Goal: Transaction & Acquisition: Book appointment/travel/reservation

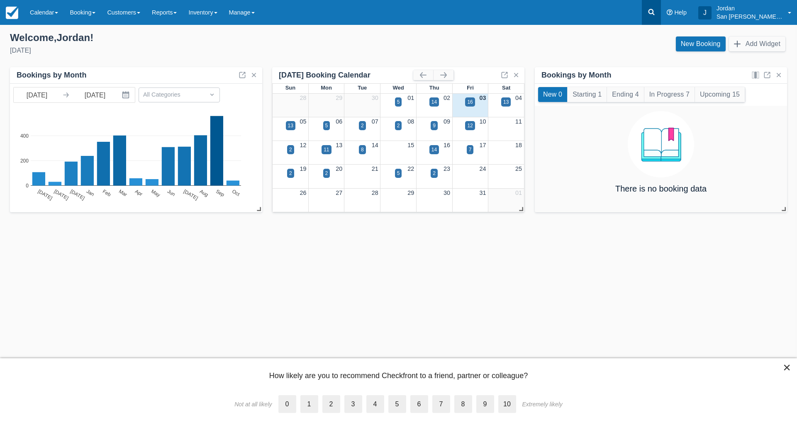
click at [655, 12] on icon at bounding box center [651, 12] width 8 height 8
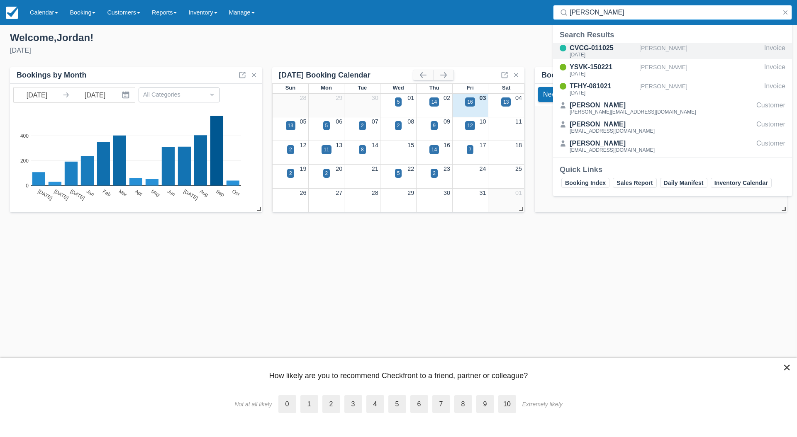
type input "hutchin"
click at [665, 51] on div "Carrie Hutchinson" at bounding box center [699, 51] width 121 height 16
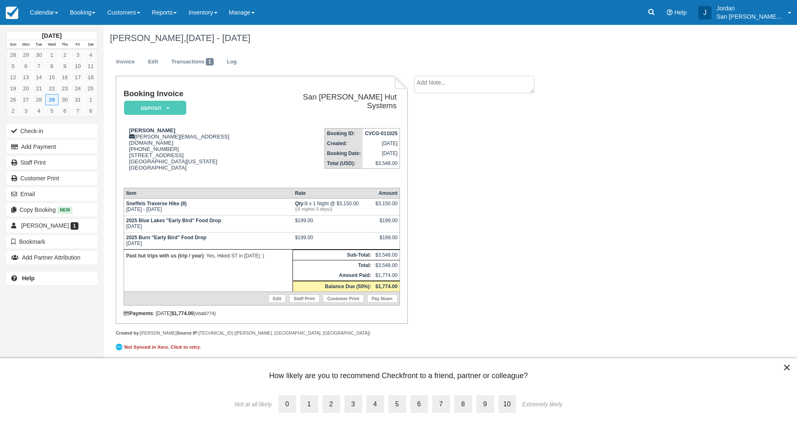
click at [156, 376] on div "× How likely are you to recommend Checkfront to a friend, partner or colleague?…" at bounding box center [398, 397] width 797 height 79
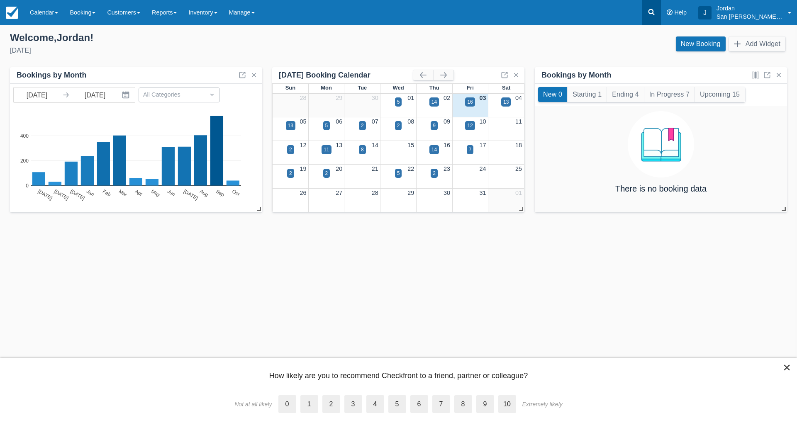
click at [651, 5] on link at bounding box center [650, 12] width 19 height 25
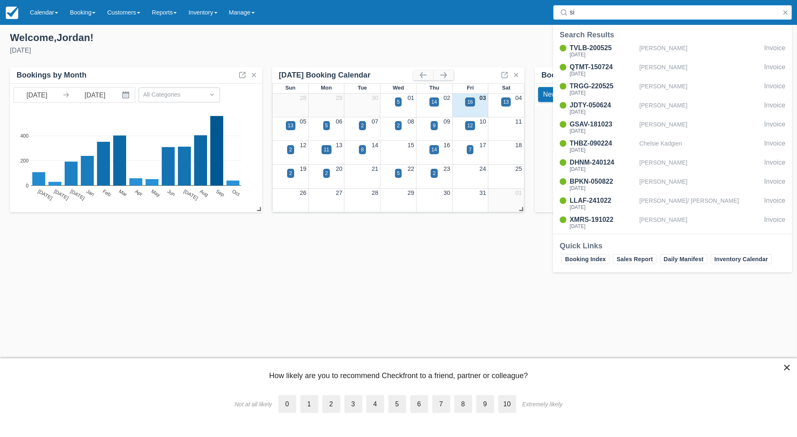
type input "s"
type input "ritt"
click at [659, 51] on div "Hilary Ritt" at bounding box center [699, 51] width 121 height 16
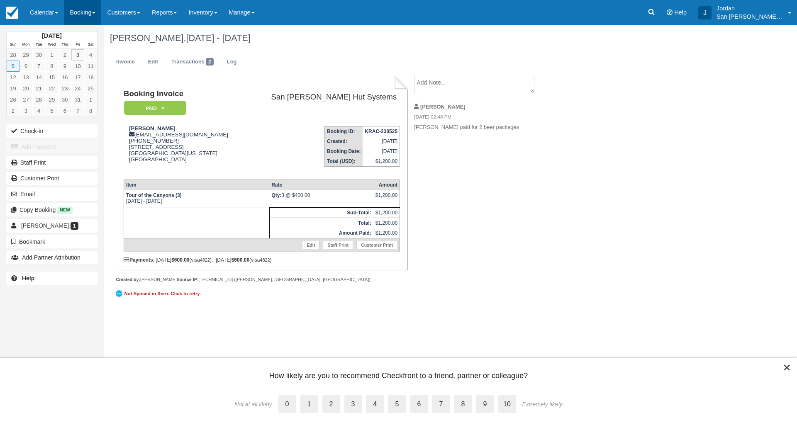
click at [85, 13] on link "Booking" at bounding box center [82, 12] width 37 height 25
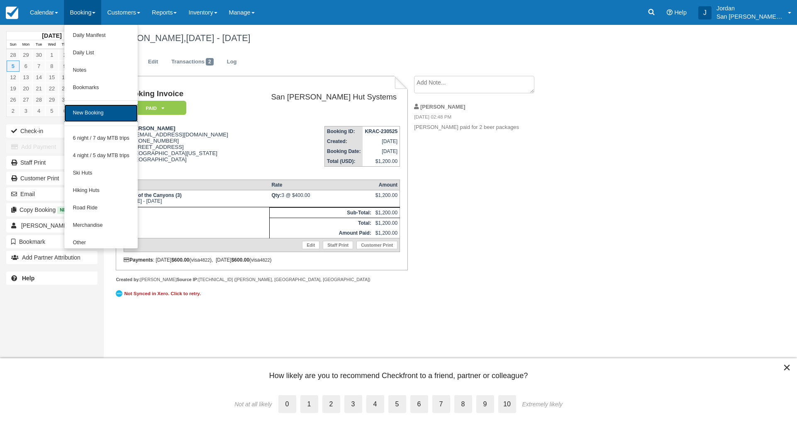
click at [104, 112] on link "New Booking" at bounding box center [100, 112] width 73 height 17
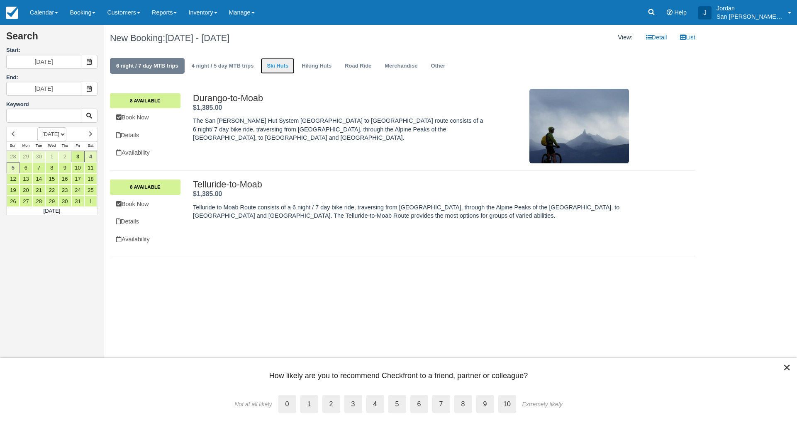
click at [285, 68] on link "Ski Huts" at bounding box center [277, 66] width 34 height 16
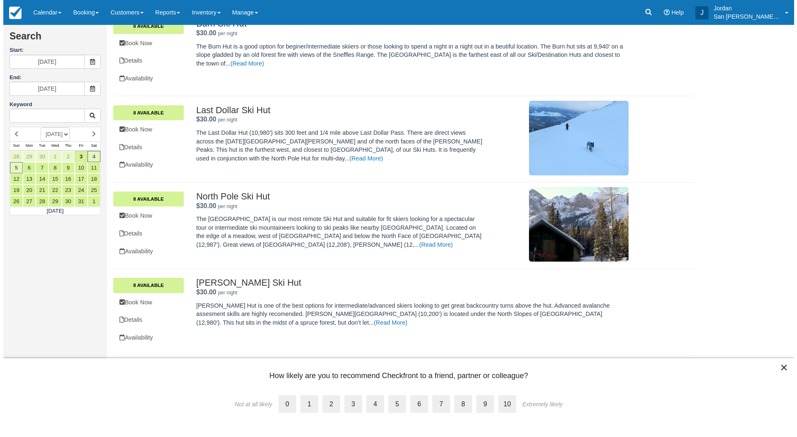
scroll to position [165, 0]
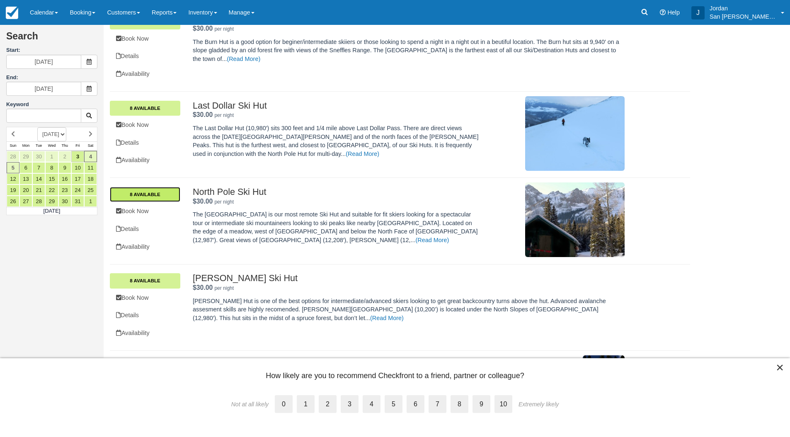
click at [155, 200] on link "8 Available" at bounding box center [145, 194] width 70 height 15
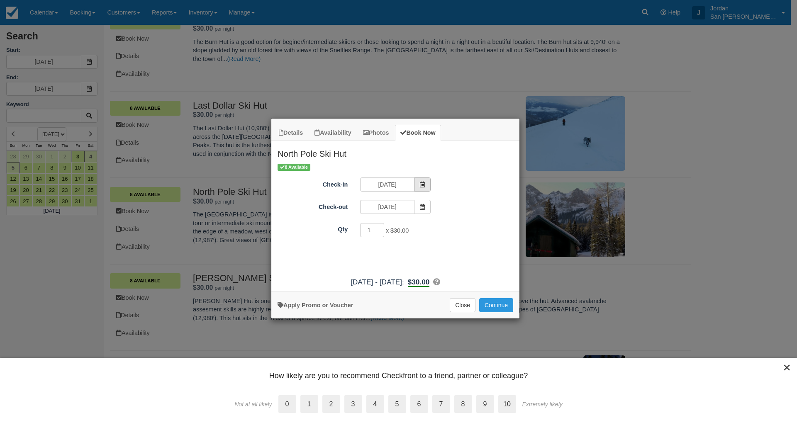
click at [429, 185] on span "Item Modal" at bounding box center [422, 184] width 17 height 14
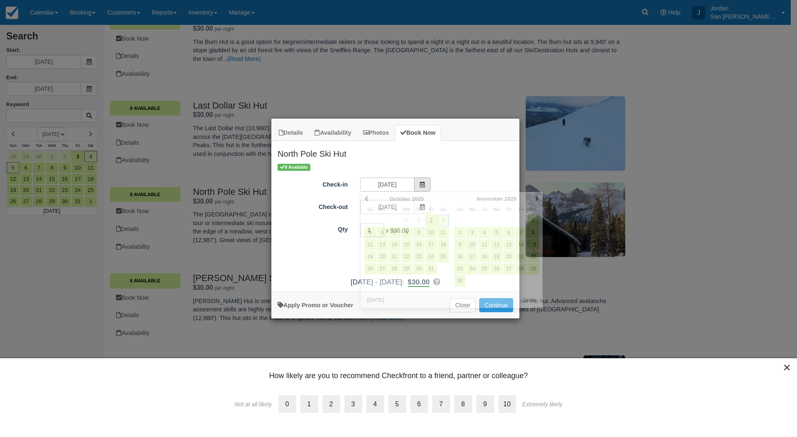
click at [423, 185] on icon "Item Modal" at bounding box center [422, 185] width 6 height 6
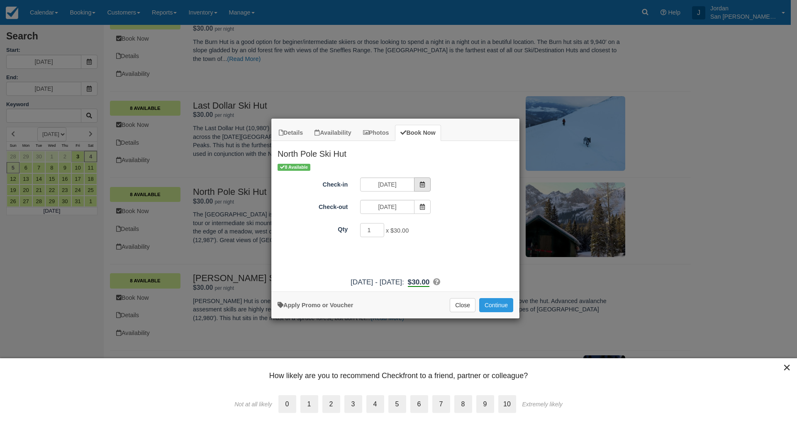
click at [423, 185] on icon "Item Modal" at bounding box center [422, 185] width 6 height 6
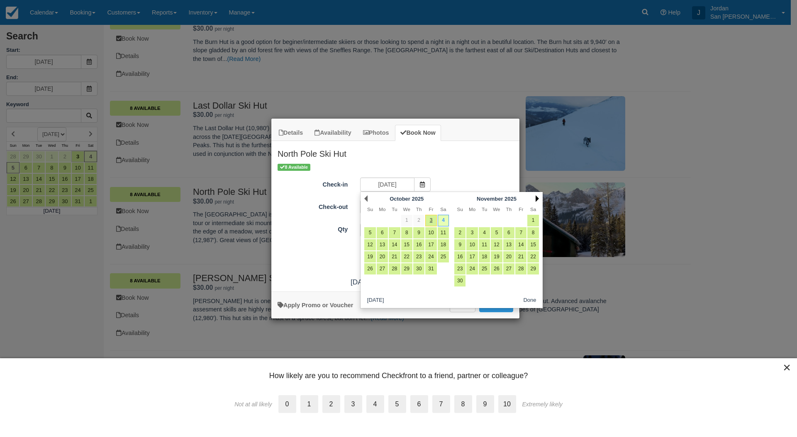
click at [538, 198] on link "Next" at bounding box center [536, 198] width 3 height 7
click at [538, 197] on link "Next" at bounding box center [536, 198] width 3 height 7
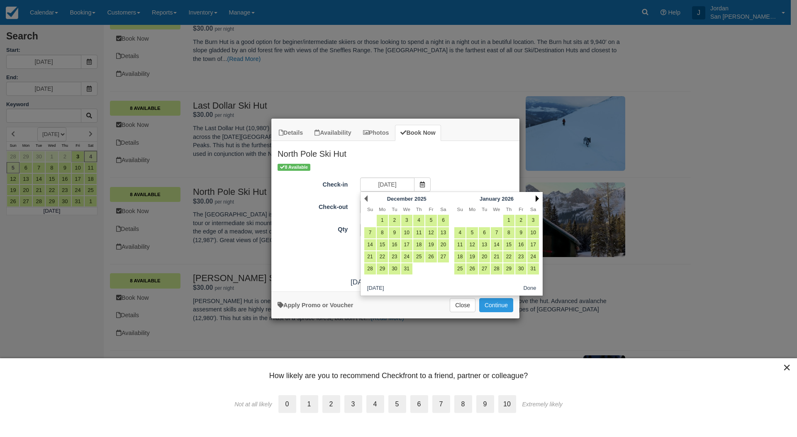
click at [538, 198] on link "Next" at bounding box center [536, 198] width 3 height 7
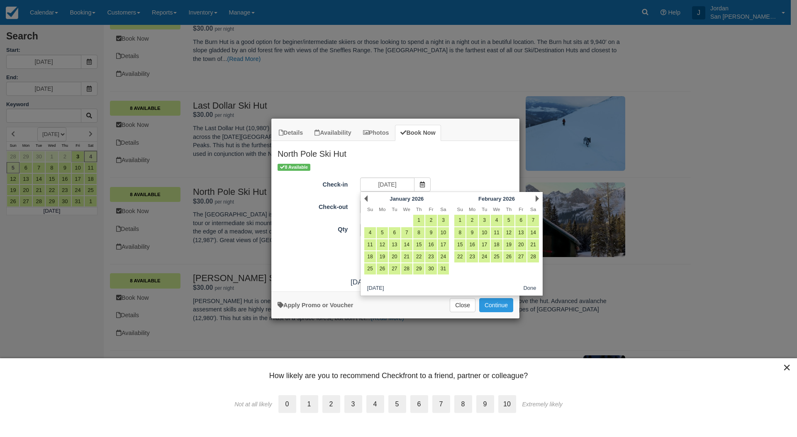
click at [538, 197] on link "Next" at bounding box center [536, 198] width 3 height 7
click at [524, 231] on link "13" at bounding box center [520, 232] width 11 height 11
type input "03/13/26"
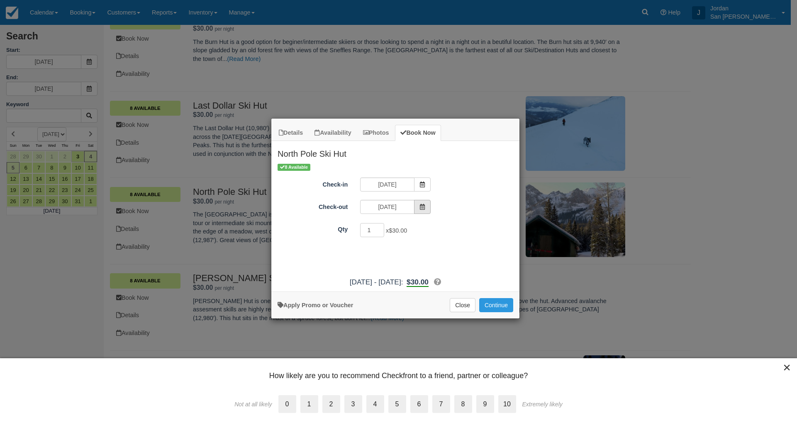
click at [423, 207] on icon "Item Modal" at bounding box center [422, 207] width 6 height 6
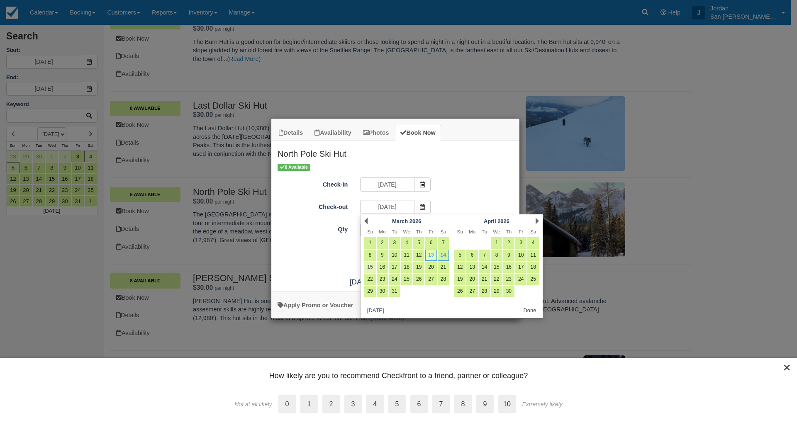
click at [370, 265] on link "15" at bounding box center [369, 267] width 11 height 11
type input "03/15/26"
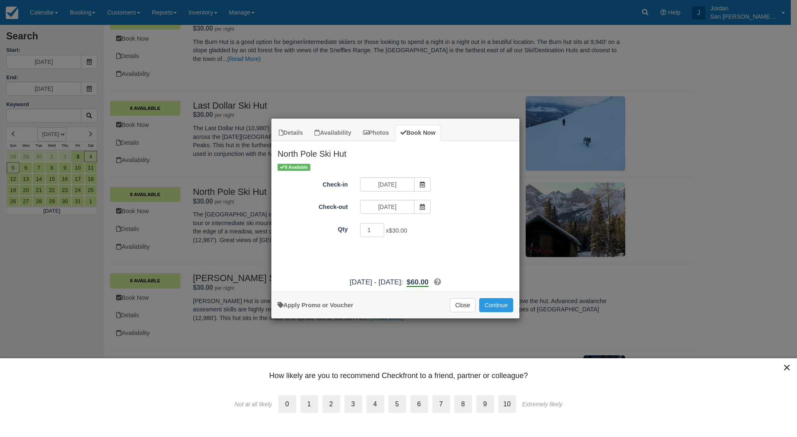
click at [472, 230] on div "1 x $30.00 Required." at bounding box center [426, 231] width 145 height 16
drag, startPoint x: 370, startPoint y: 231, endPoint x: 350, endPoint y: 235, distance: 20.7
click at [350, 235] on div "Qty 1 x $30.00 Required." at bounding box center [395, 230] width 248 height 16
click at [459, 234] on div "2 x $30.00 Required." at bounding box center [426, 231] width 145 height 16
click at [419, 187] on icon "Item Modal" at bounding box center [422, 185] width 6 height 6
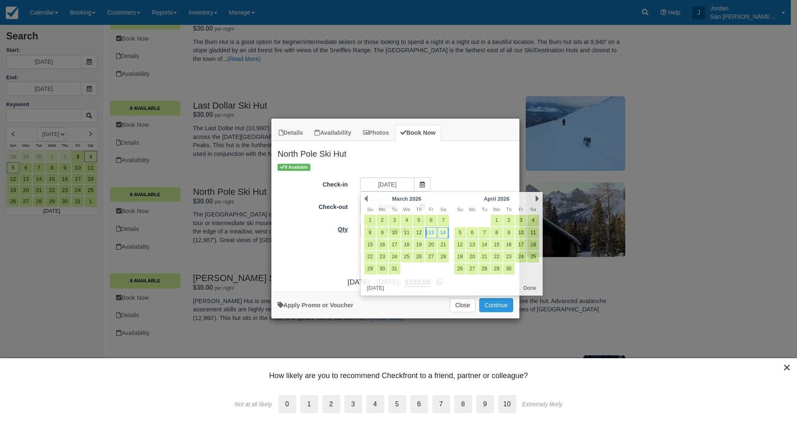
click at [303, 231] on label "Qty" at bounding box center [312, 228] width 83 height 12
click at [360, 231] on input "2" at bounding box center [372, 230] width 24 height 14
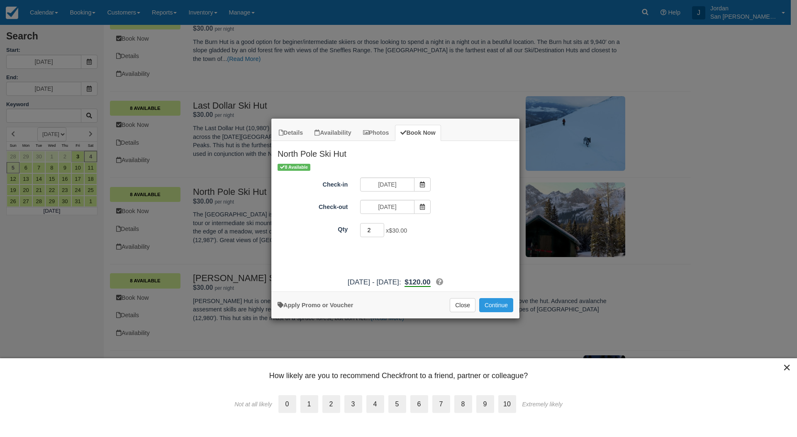
drag, startPoint x: 370, startPoint y: 230, endPoint x: 328, endPoint y: 234, distance: 42.9
click at [329, 233] on div "Qty 2 x $30.00 Required." at bounding box center [395, 230] width 248 height 16
type input "3"
click at [474, 220] on div "8 Available Check-in 03/13/26 Check-out 03/15/26 Qty 3 x $30.00 Required. Promo…" at bounding box center [395, 218] width 248 height 110
drag, startPoint x: 364, startPoint y: 230, endPoint x: 347, endPoint y: 231, distance: 17.9
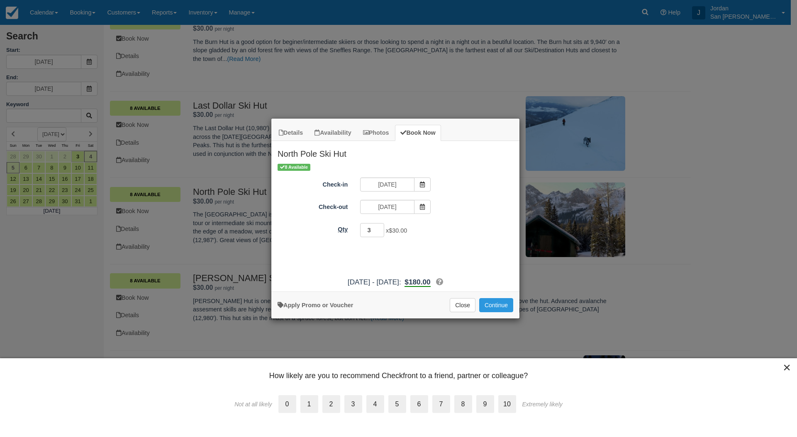
click at [349, 232] on div "Qty 3 x $30.00 Required." at bounding box center [395, 230] width 248 height 16
type input "1"
type input "7"
type input "8"
click at [503, 307] on button "Continue" at bounding box center [496, 305] width 34 height 14
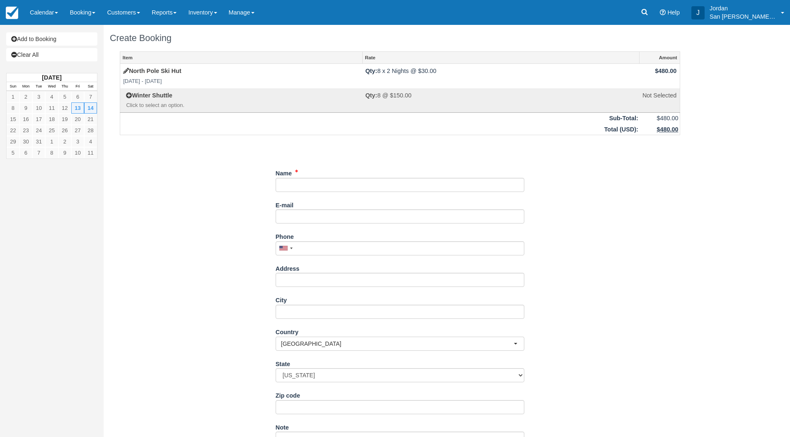
click at [311, 192] on input "Name" at bounding box center [400, 185] width 249 height 14
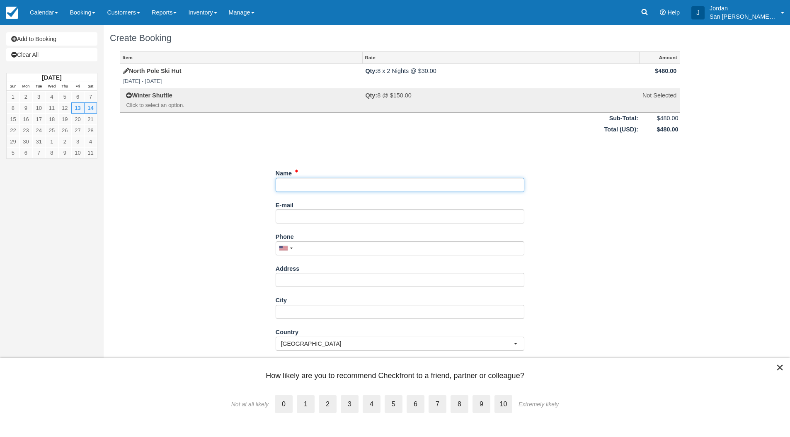
click at [314, 188] on input "Name" at bounding box center [400, 185] width 249 height 14
drag, startPoint x: 321, startPoint y: 187, endPoint x: 474, endPoint y: 401, distance: 263.1
click at [325, 187] on input "Name" at bounding box center [400, 185] width 249 height 14
click at [778, 370] on button "×" at bounding box center [780, 367] width 8 height 13
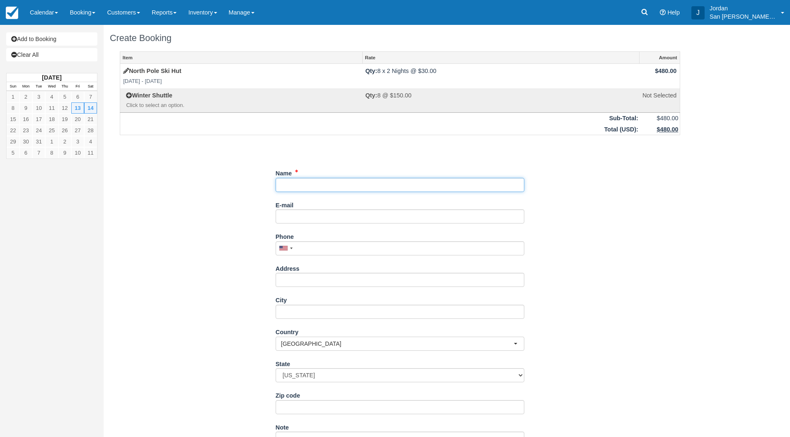
click at [344, 185] on input "Name" at bounding box center [400, 185] width 249 height 14
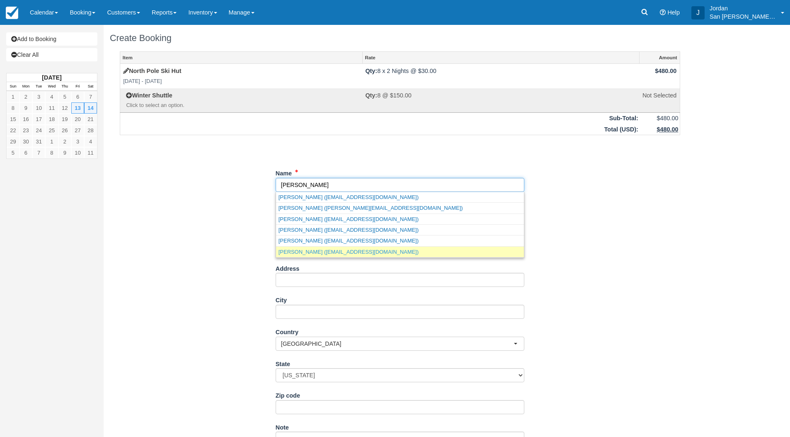
click at [345, 254] on link "Brian Burkhardt (burkhardt800@gmail.com)" at bounding box center [400, 252] width 248 height 10
type input "[PERSON_NAME]"
type input "[EMAIL_ADDRESS][DOMAIN_NAME]"
type input "+17046513190"
type input "42086 Minnesota Creek Road"
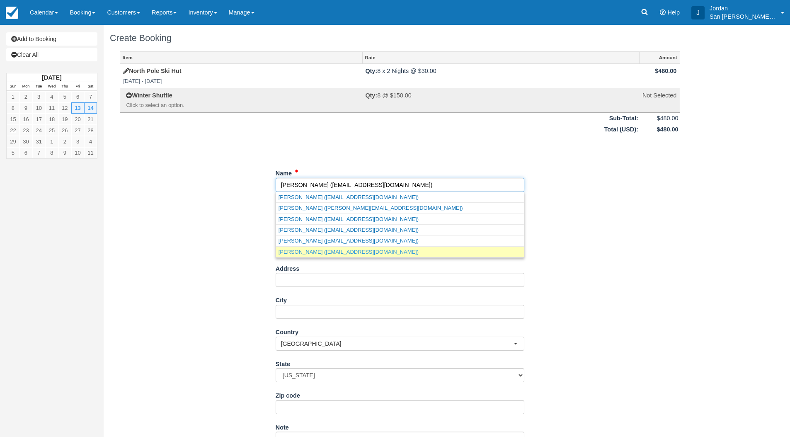
type input "Paonia"
type input "81428"
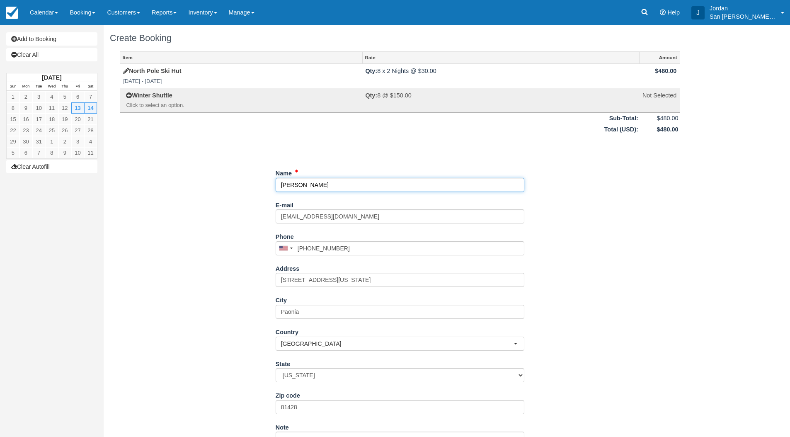
select select "CO"
type input "[PERSON_NAME]"
click at [215, 275] on div "Item Rate Amount North Pole Ski Hut Fri Mar 13 2026 - Sun Mar 15 2026 Qty: 8 x …" at bounding box center [400, 285] width 581 height 469
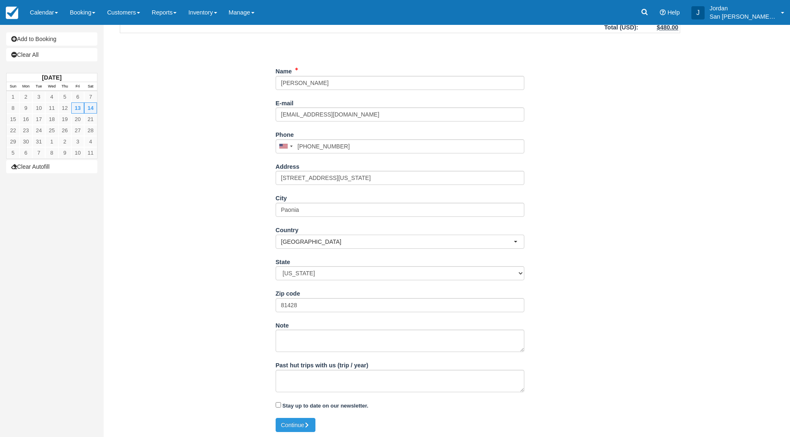
scroll to position [103, 0]
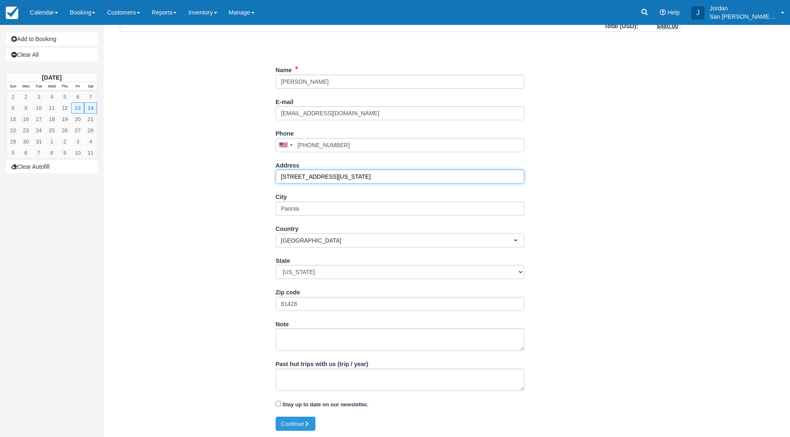
drag, startPoint x: 363, startPoint y: 177, endPoint x: 173, endPoint y: 167, distance: 190.2
click at [173, 167] on div "Item Rate Amount North Pole Ski Hut Fri Mar 13 2026 - Sun Mar 15 2026 Qty: 8 x …" at bounding box center [400, 182] width 581 height 469
type input "[STREET_ADDRESS]"
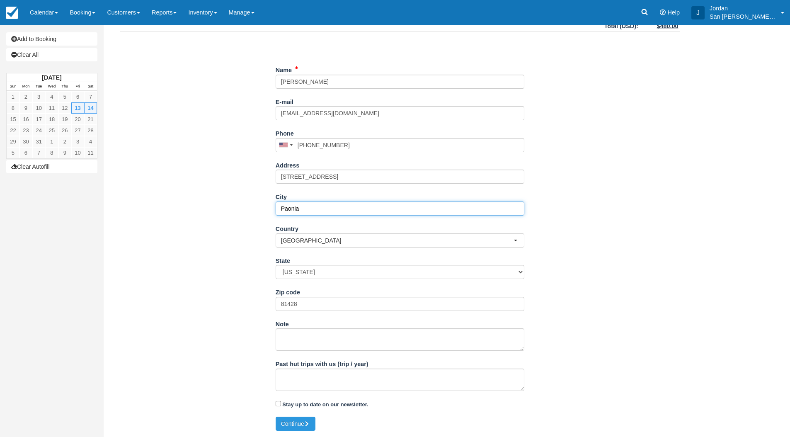
drag, startPoint x: 329, startPoint y: 208, endPoint x: 200, endPoint y: 204, distance: 129.4
click at [200, 204] on div "Item Rate Amount North Pole Ski Hut Fri Mar 13 2026 - Sun Mar 15 2026 Qty: 8 x …" at bounding box center [400, 182] width 581 height 469
type input "Glenwood Springs"
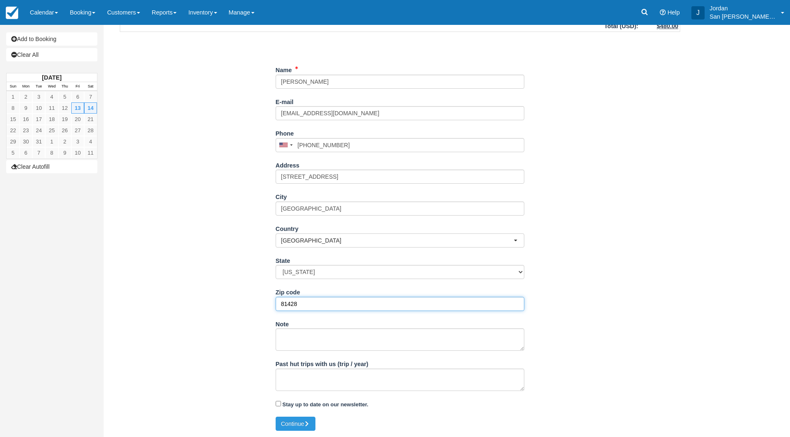
drag, startPoint x: 259, startPoint y: 308, endPoint x: 240, endPoint y: 309, distance: 19.1
click at [241, 309] on div "Item Rate Amount North Pole Ski Hut Fri Mar 13 2026 - Sun Mar 15 2026 Qty: 8 x …" at bounding box center [400, 182] width 581 height 469
type input "8"
type input "81601"
click at [237, 309] on div "Item Rate Amount North Pole Ski Hut Fri Mar 13 2026 - Sun Mar 15 2026 Qty: 8 x …" at bounding box center [400, 182] width 581 height 469
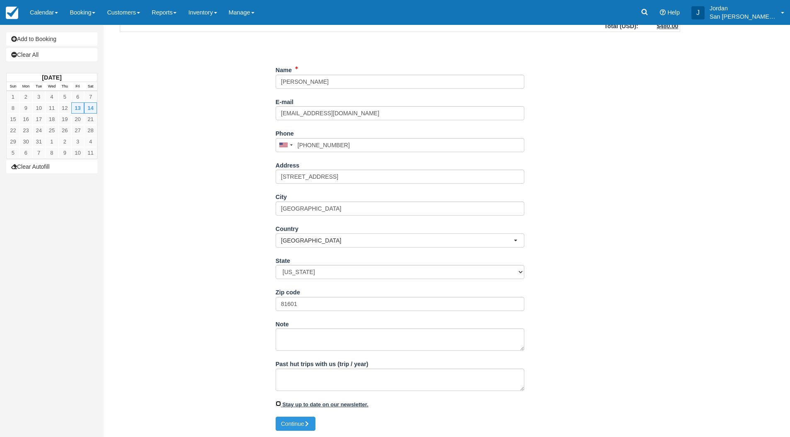
click at [279, 403] on input "Stay up to date on our newsletter." at bounding box center [278, 403] width 5 height 5
checkbox input "true"
click at [293, 422] on button "Continue" at bounding box center [296, 424] width 40 height 14
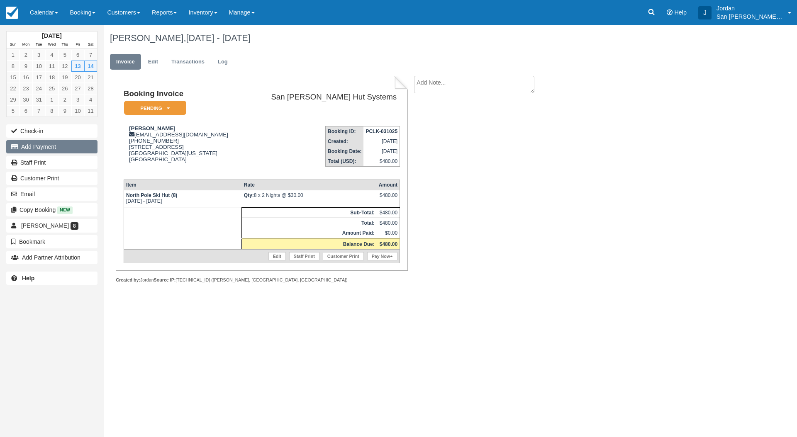
click at [43, 148] on button "Add Payment" at bounding box center [51, 146] width 91 height 13
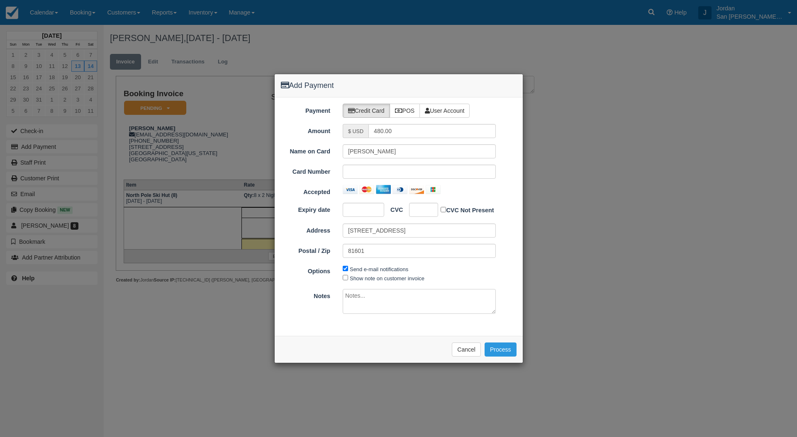
click at [350, 214] on div at bounding box center [363, 210] width 41 height 14
click at [427, 209] on iframe at bounding box center [420, 210] width 13 height 8
click at [443, 271] on div "Send e-mail notifications Show note on customer invoice" at bounding box center [418, 273] width 165 height 19
click at [504, 349] on button "Process" at bounding box center [500, 350] width 32 height 14
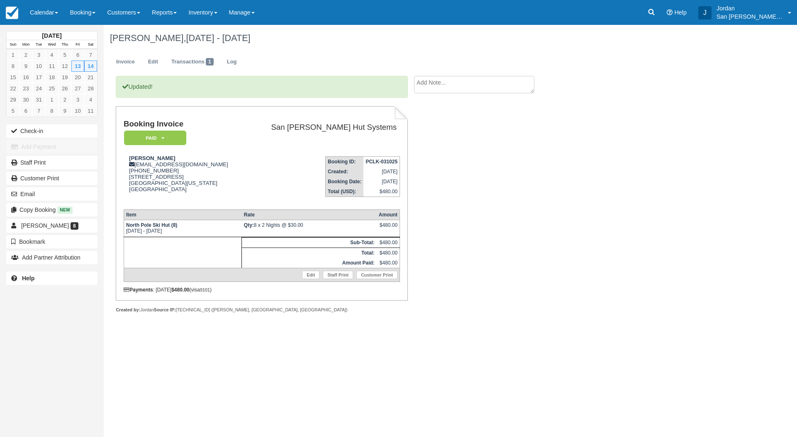
click at [484, 209] on div "Updated! Booking Invoice Paid   Pending Reserved Deposit Waiting Cancelled Shut…" at bounding box center [332, 203] width 456 height 255
click at [334, 276] on link "Staff Print" at bounding box center [338, 275] width 30 height 8
click at [159, 155] on td "[PERSON_NAME] [EMAIL_ADDRESS][DOMAIN_NAME] 1 (704) 651-3190 [STREET_ADDRESS][US…" at bounding box center [185, 176] width 122 height 53
copy strong "[PERSON_NAME]"
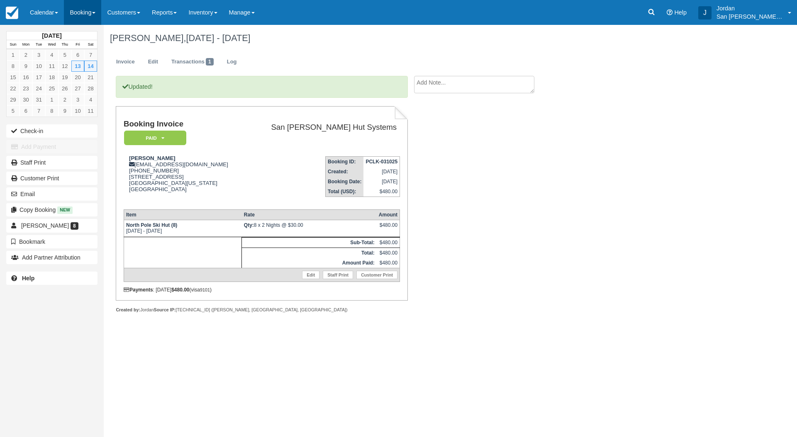
click at [85, 15] on link "Booking" at bounding box center [82, 12] width 37 height 25
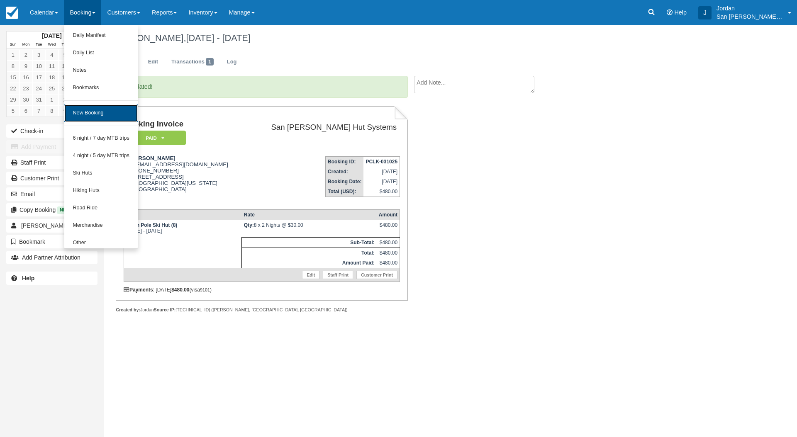
click at [101, 111] on link "New Booking" at bounding box center [100, 112] width 73 height 17
